Goal: Transaction & Acquisition: Purchase product/service

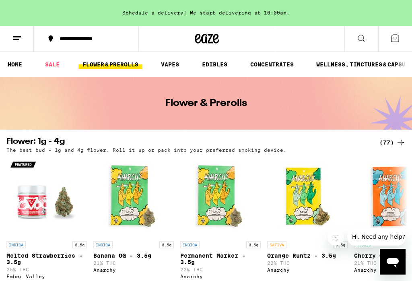
click at [393, 146] on div "(77)" at bounding box center [392, 142] width 26 height 10
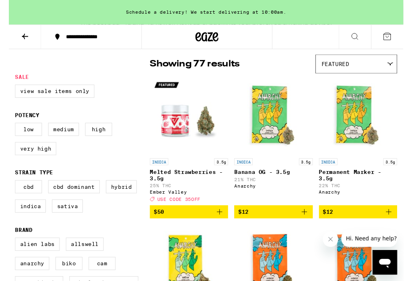
scroll to position [61, 0]
click at [19, 221] on label "Indica" at bounding box center [22, 215] width 32 height 14
click at [8, 189] on input "Indica" at bounding box center [8, 189] width 0 height 0
checkbox input "true"
click at [115, 201] on label "Hybrid" at bounding box center [117, 195] width 32 height 14
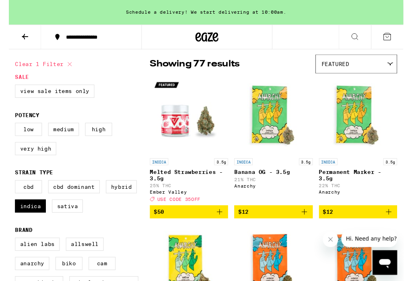
click at [8, 189] on input "Hybrid" at bounding box center [8, 189] width 0 height 0
checkbox input "true"
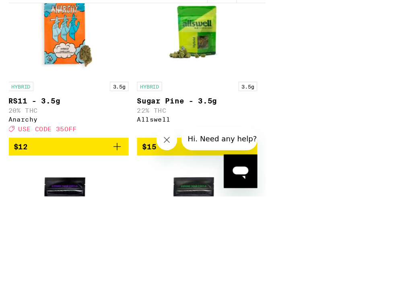
scroll to position [241, 0]
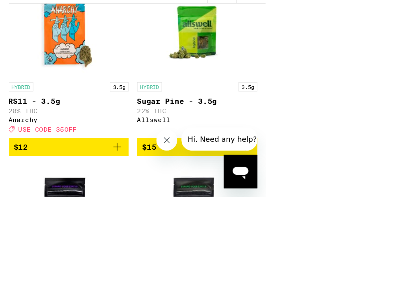
click at [163, 137] on icon "Close message from company" at bounding box center [164, 137] width 6 height 6
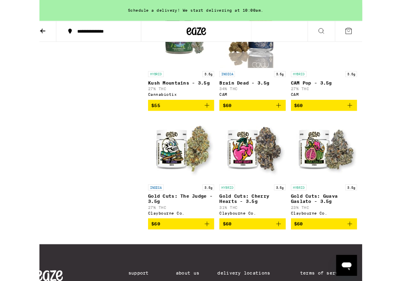
scroll to position [2486, 0]
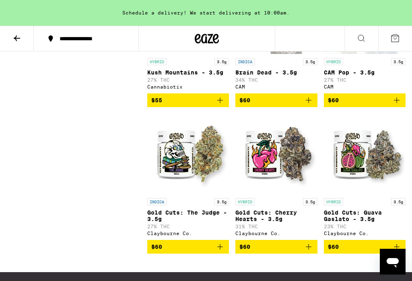
click at [14, 40] on icon at bounding box center [17, 38] width 10 height 10
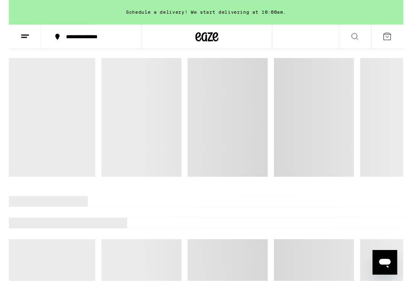
scroll to position [127, 0]
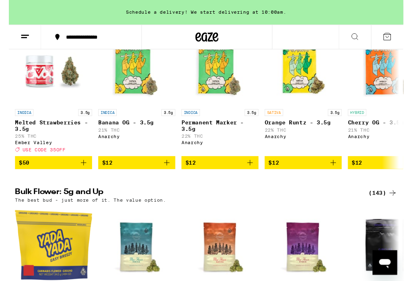
click at [391, 206] on div "(143)" at bounding box center [390, 202] width 30 height 10
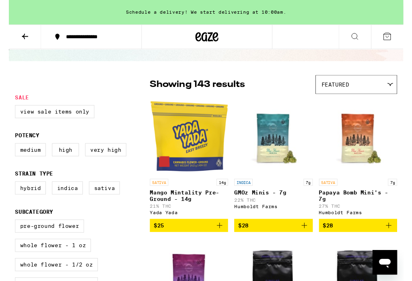
scroll to position [40, 0]
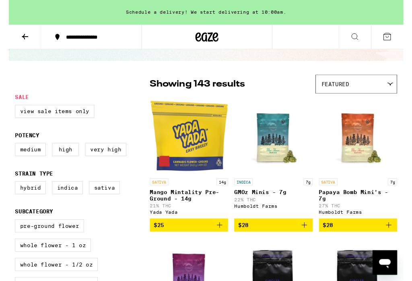
click at [18, 203] on label "Hybrid" at bounding box center [22, 196] width 32 height 14
click at [8, 191] on input "Hybrid" at bounding box center [8, 190] width 0 height 0
checkbox input "true"
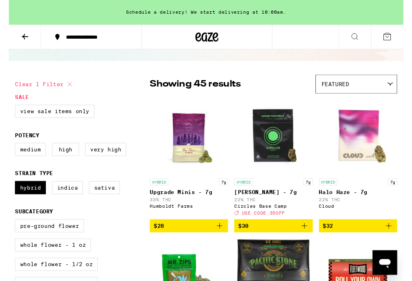
click at [62, 203] on label "Indica" at bounding box center [61, 196] width 32 height 14
click at [8, 191] on input "Indica" at bounding box center [8, 190] width 0 height 0
checkbox input "true"
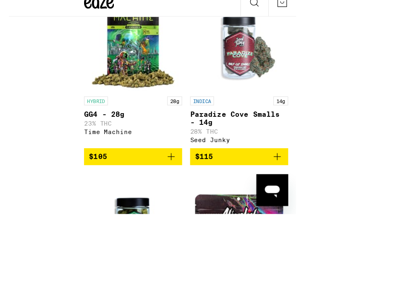
scroll to position [4762, 0]
